Goal: Information Seeking & Learning: Learn about a topic

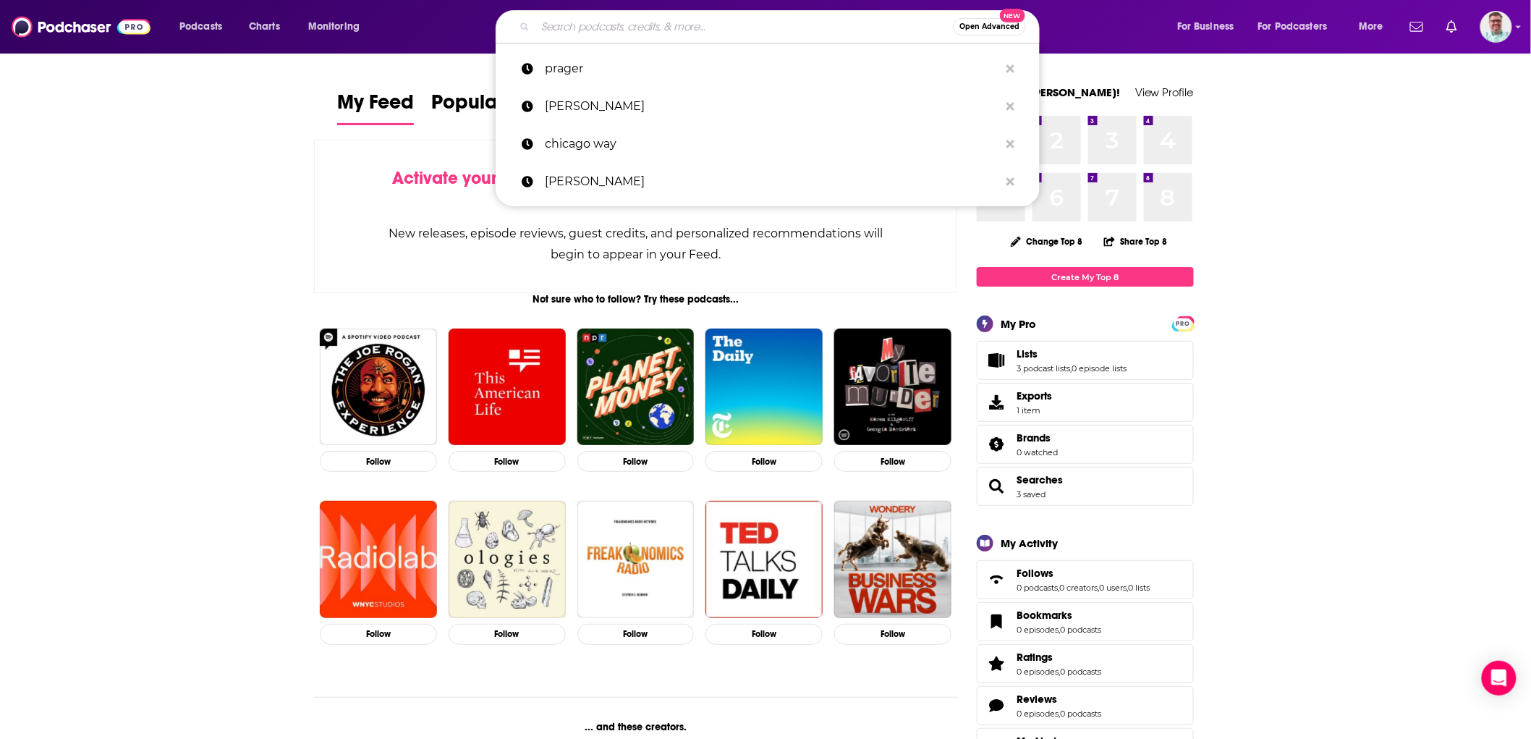
click at [614, 22] on input "Search podcasts, credits, & more..." at bounding box center [744, 26] width 418 height 23
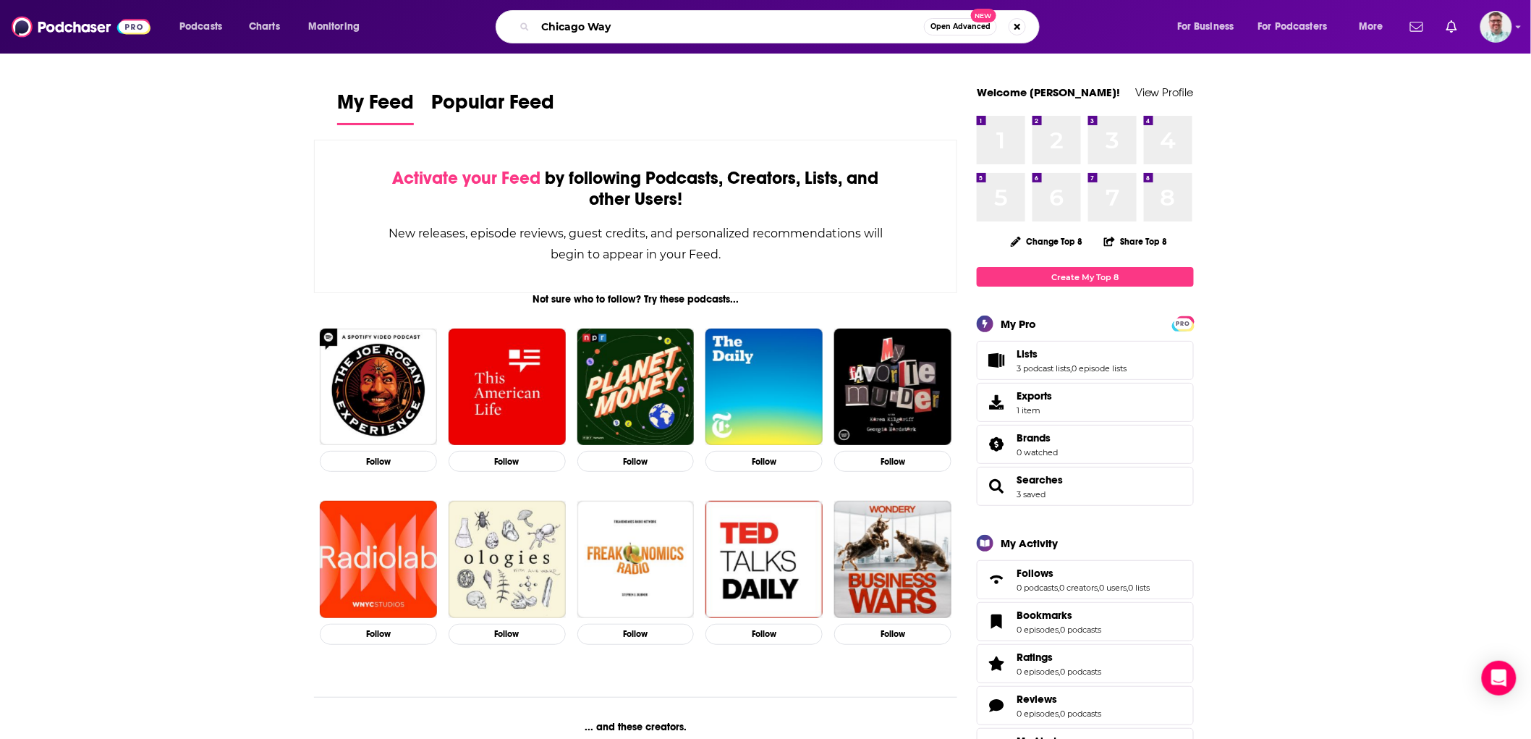
type input "Chicago Way"
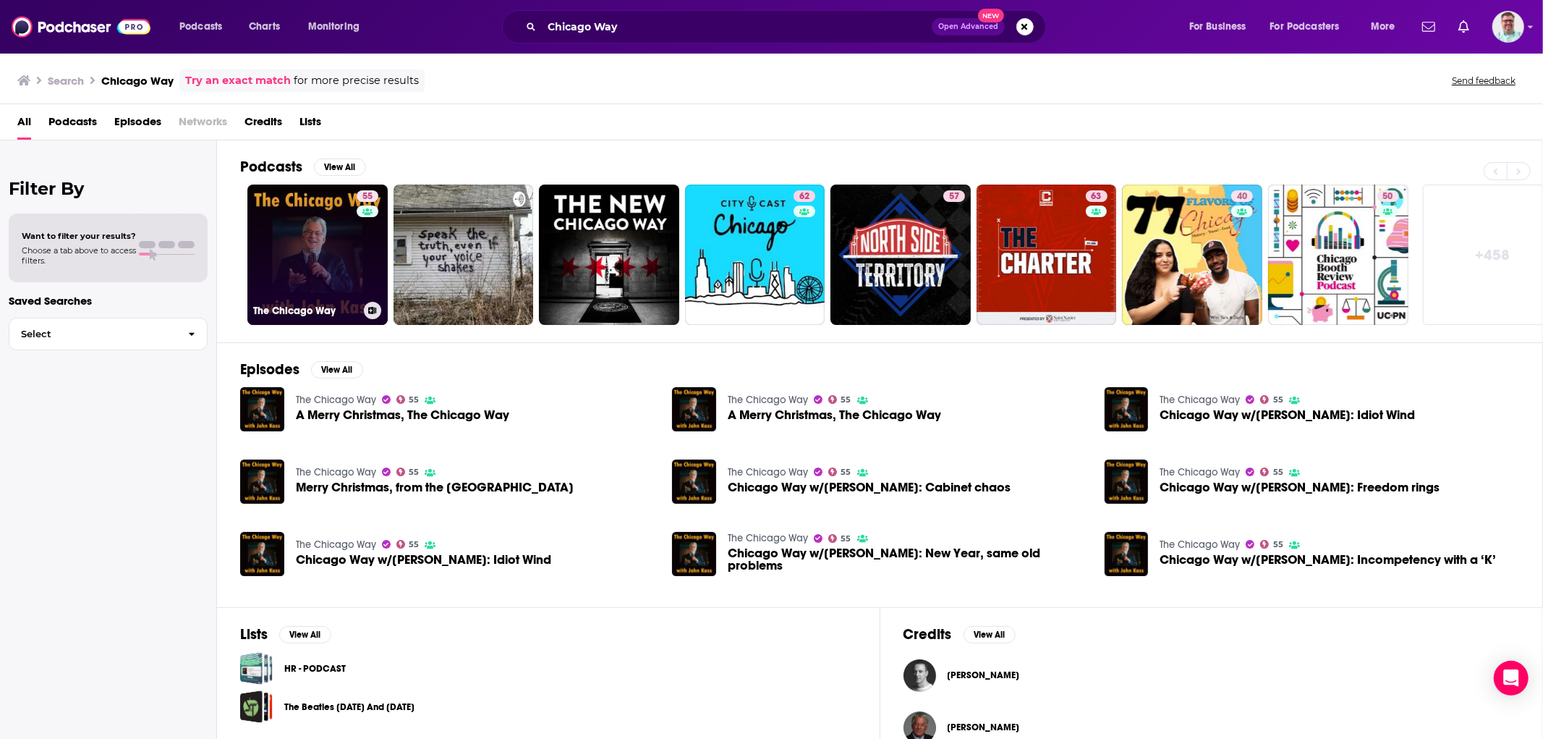
click at [326, 262] on link "[STREET_ADDRESS]" at bounding box center [317, 255] width 140 height 140
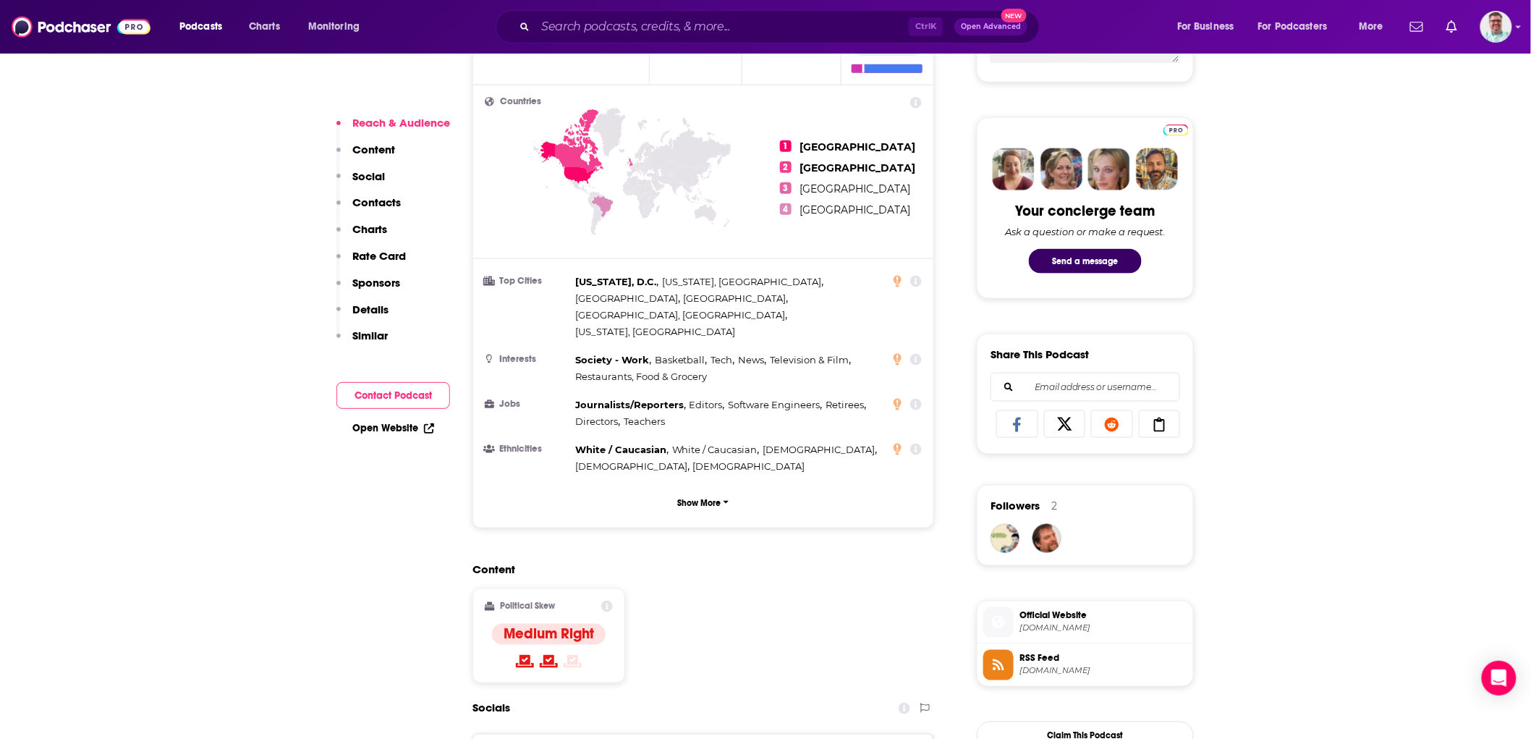
scroll to position [643, 0]
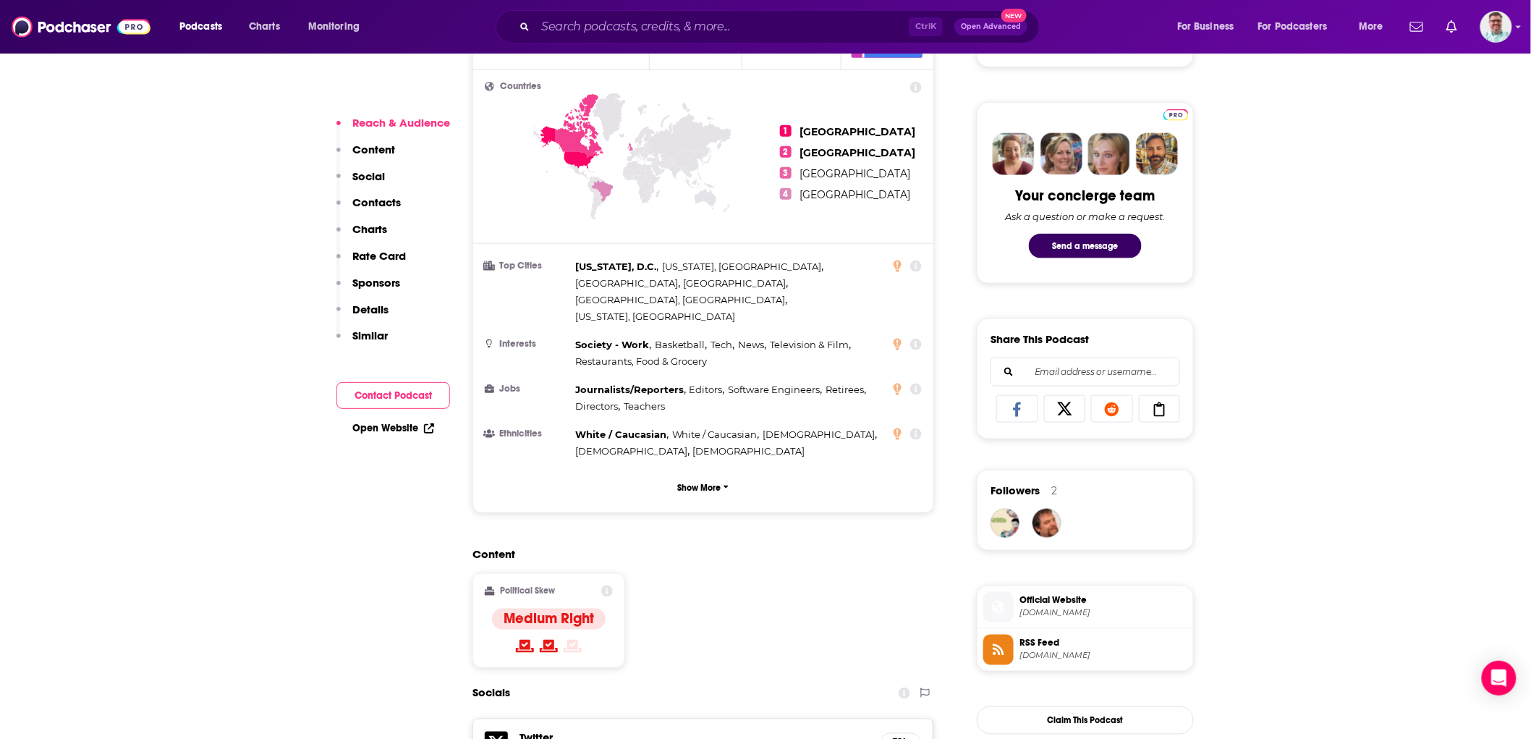
click at [1061, 655] on span "[DOMAIN_NAME]" at bounding box center [1104, 656] width 168 height 11
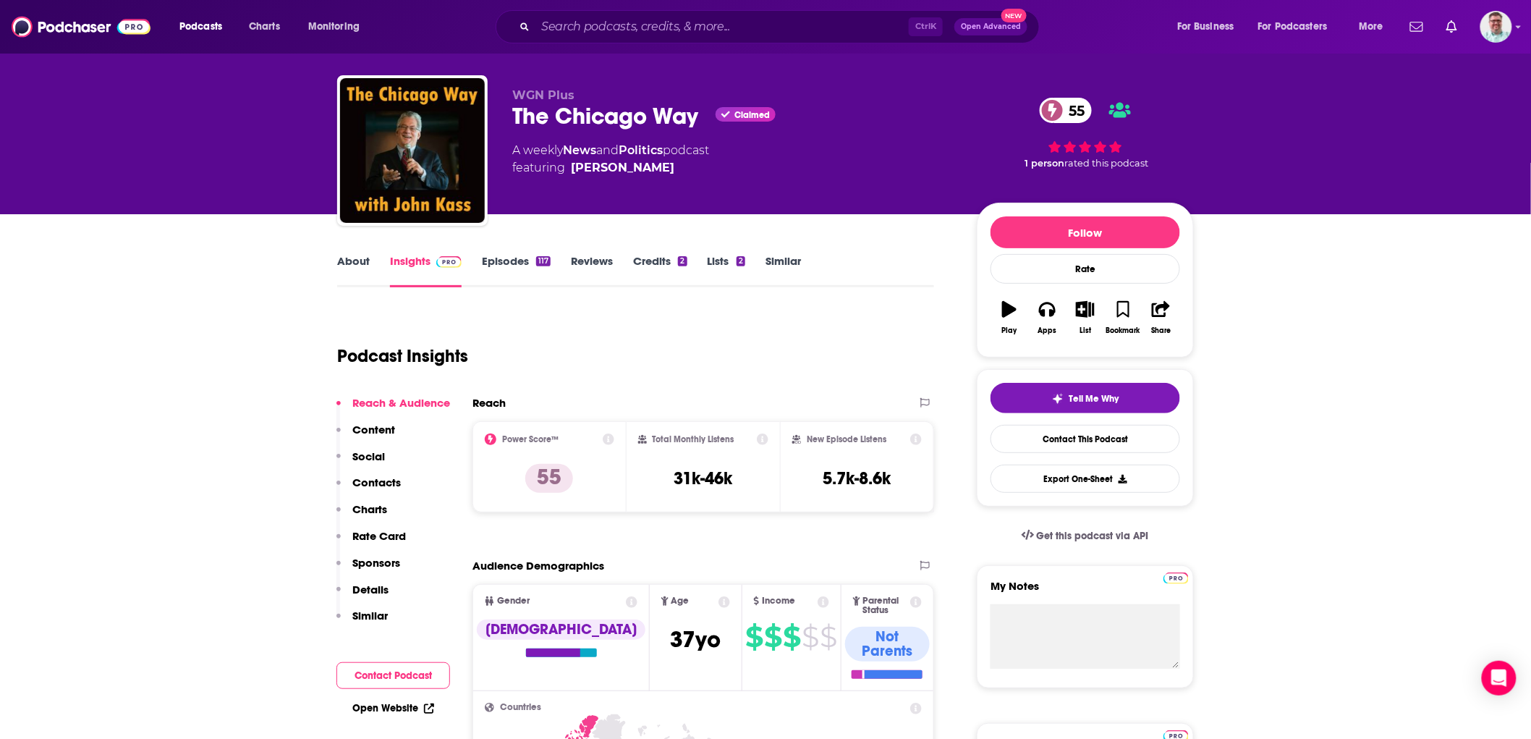
scroll to position [0, 0]
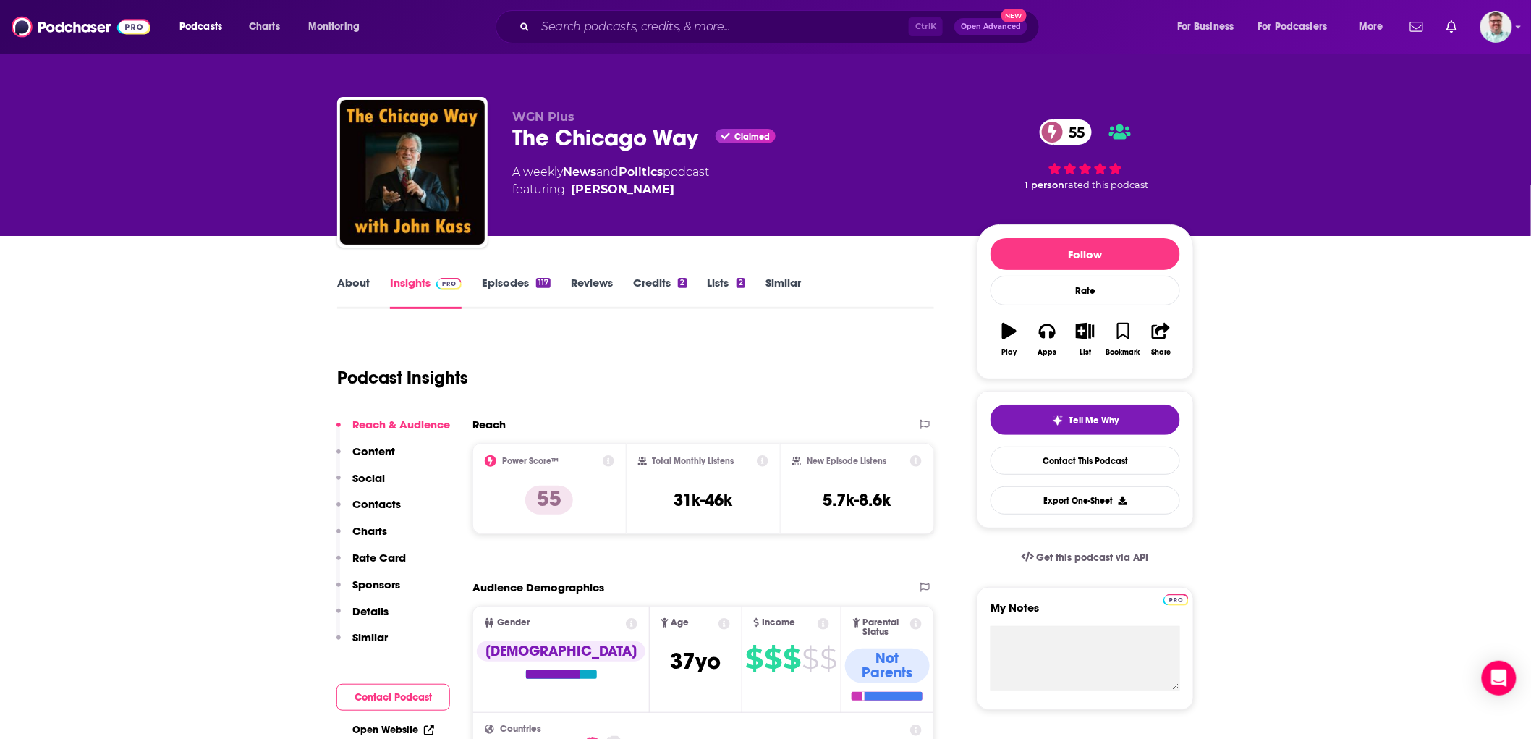
click at [527, 283] on link "Episodes 117" at bounding box center [516, 292] width 69 height 33
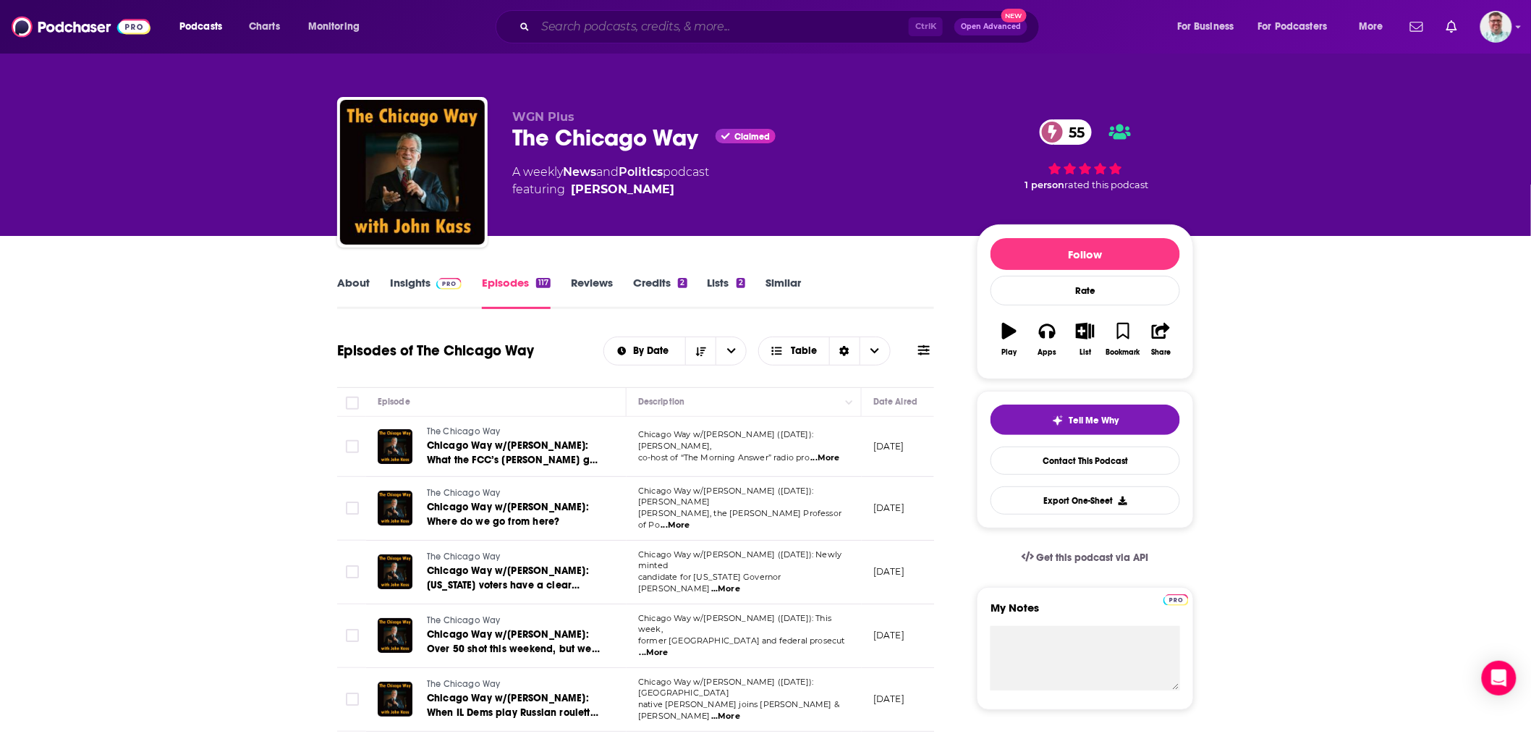
click at [619, 24] on input "Search podcasts, credits, & more..." at bounding box center [721, 26] width 373 height 23
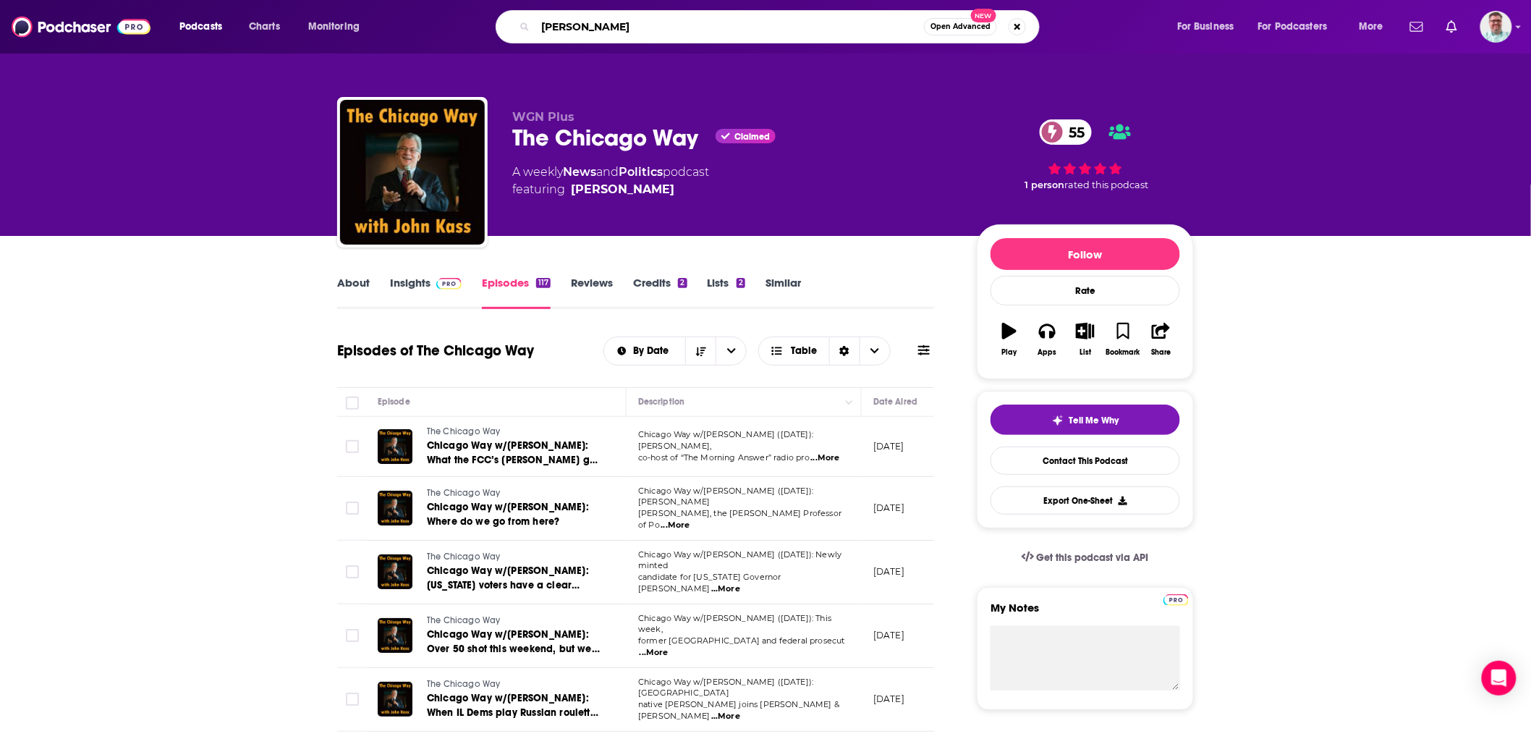
type input "[PERSON_NAME]"
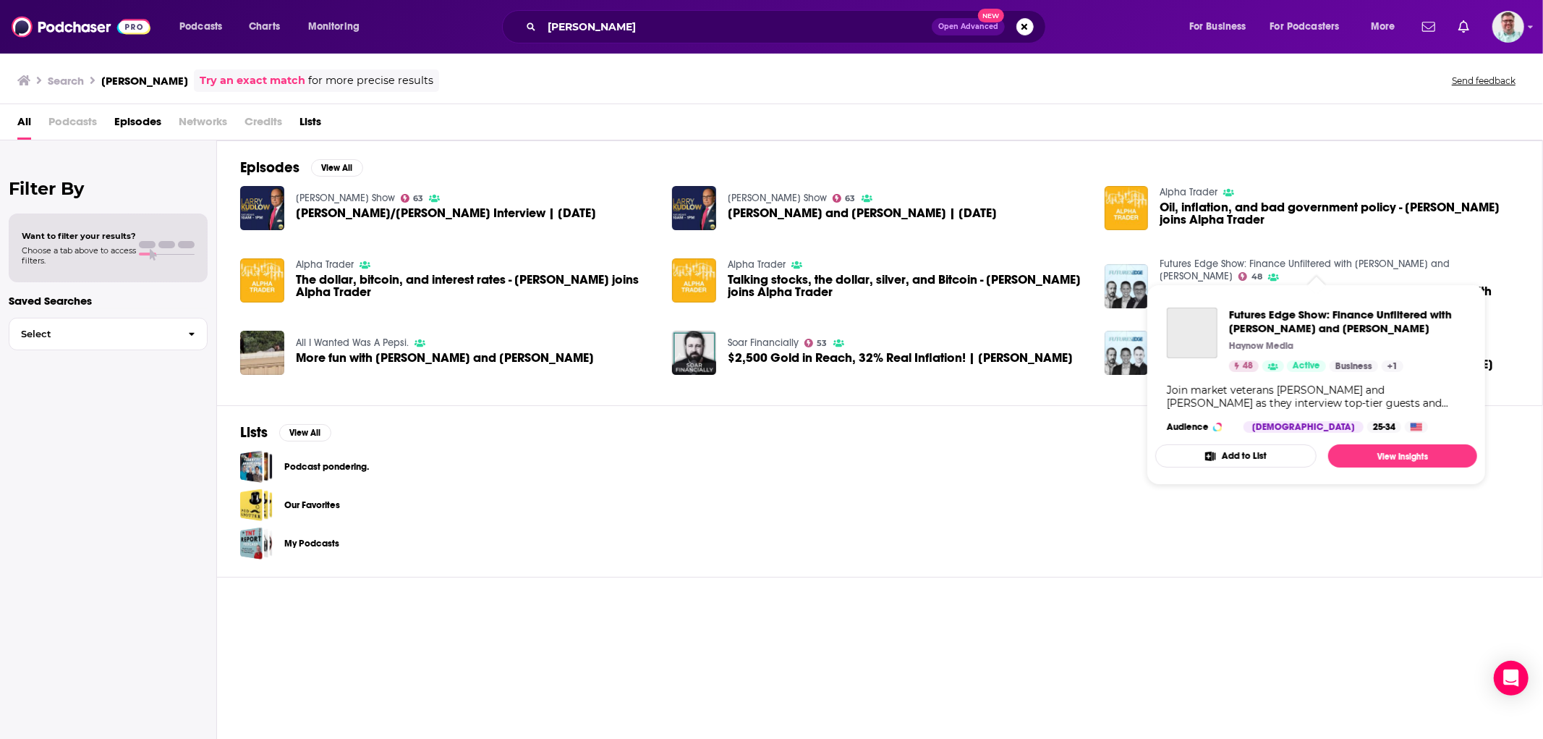
click at [1185, 266] on link "Futures Edge Show: Finance Unfiltered with [PERSON_NAME] and [PERSON_NAME]" at bounding box center [1305, 270] width 290 height 25
